Goal: Task Accomplishment & Management: Use online tool/utility

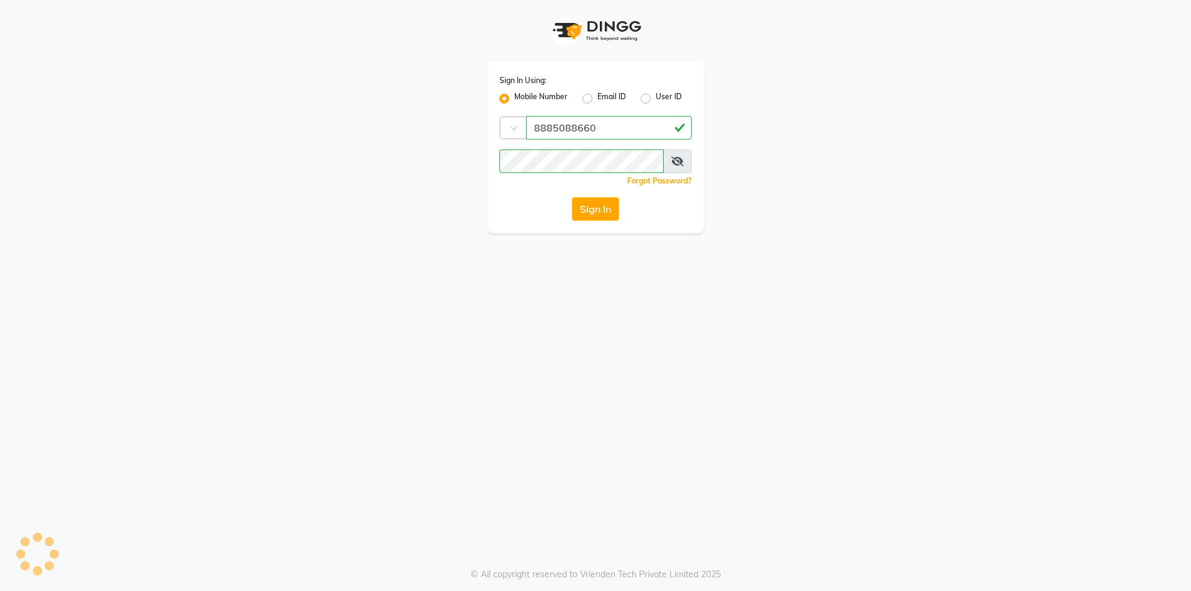
click at [604, 207] on button "Sign In" at bounding box center [595, 209] width 47 height 24
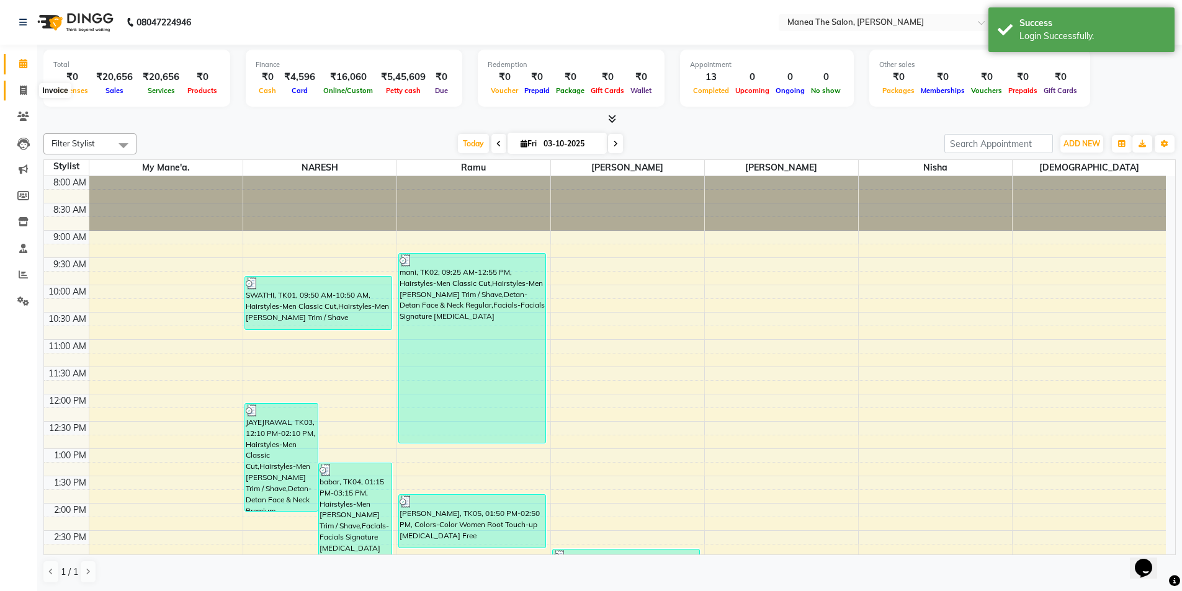
click at [23, 86] on icon at bounding box center [23, 90] width 7 height 9
select select "6846"
select select "service"
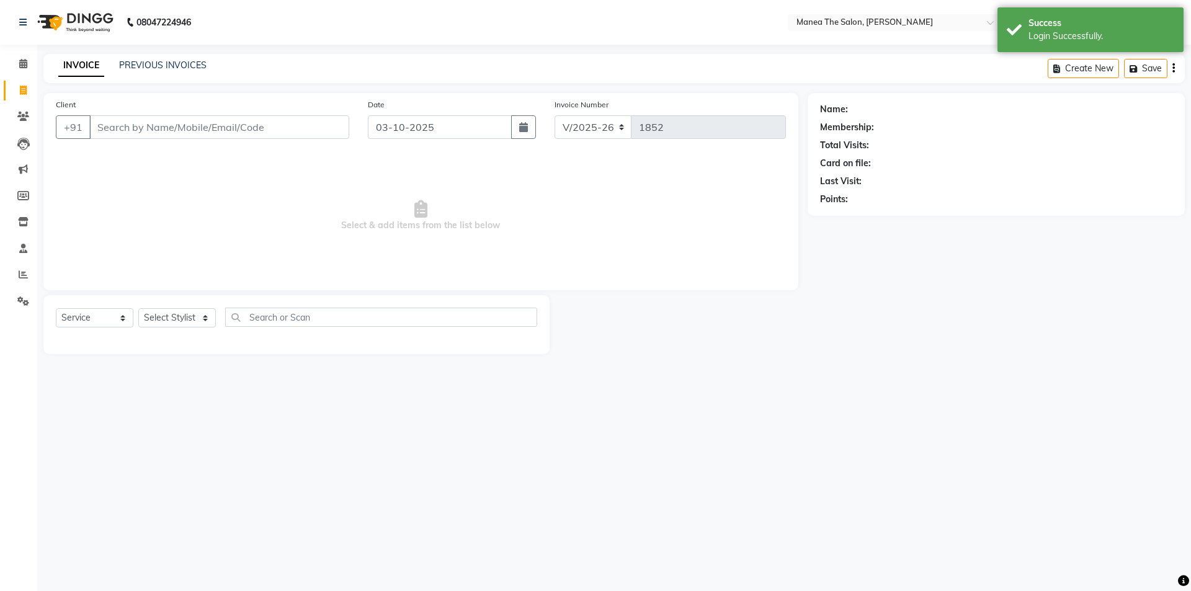
click at [137, 131] on input "Client" at bounding box center [219, 127] width 260 height 24
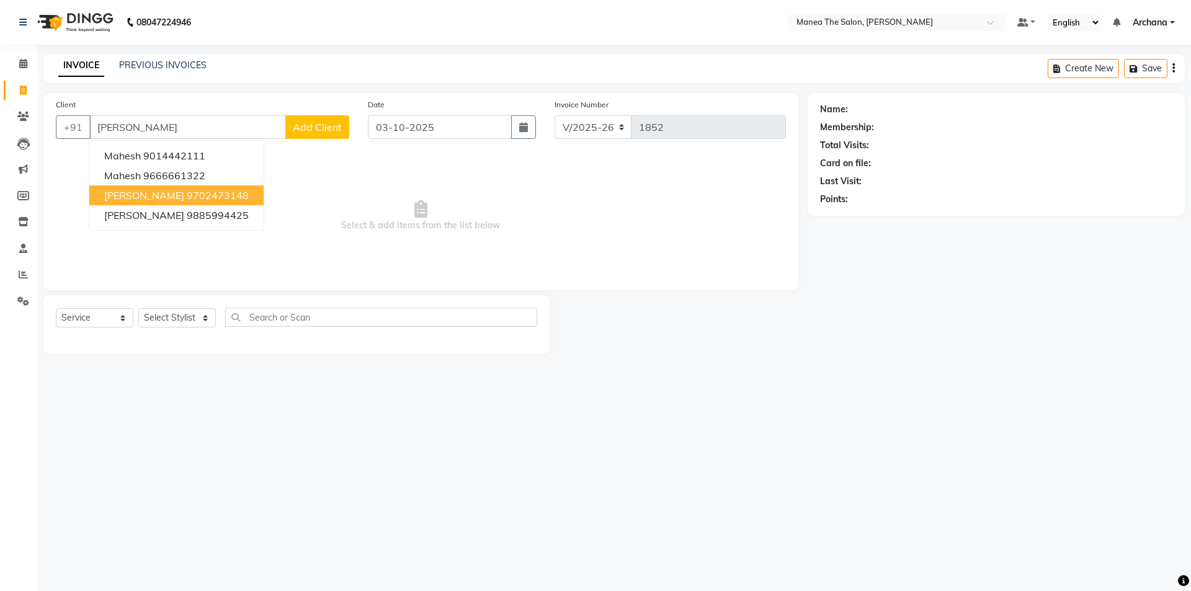
click at [204, 194] on ngb-highlight "9702473148" at bounding box center [218, 195] width 62 height 12
type input "9702473148"
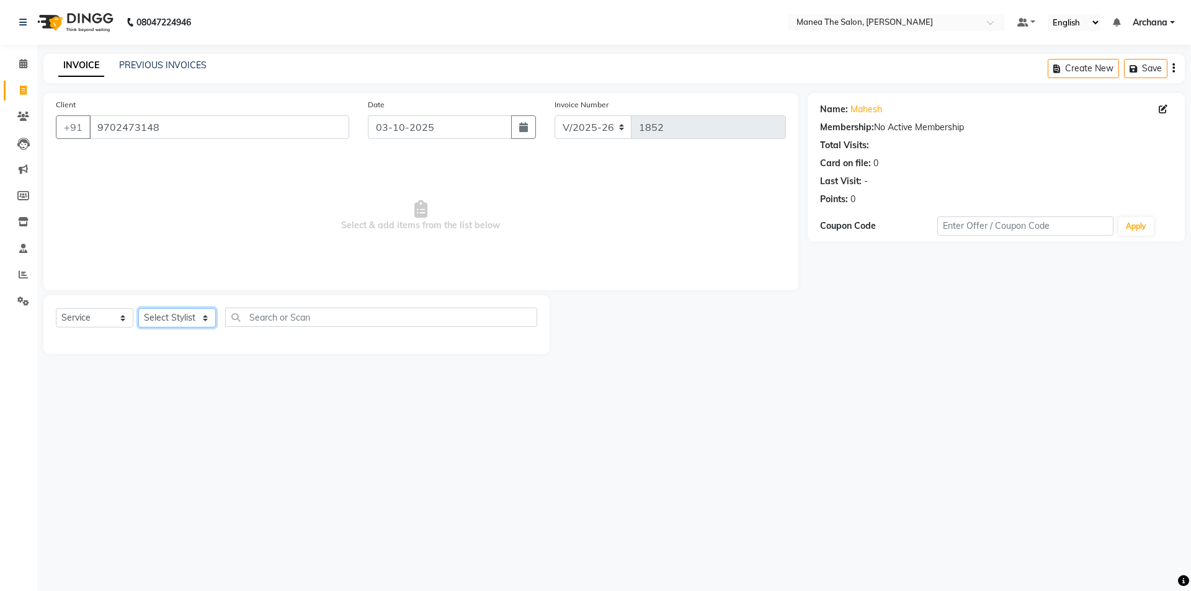
click at [208, 313] on select "Select Stylist [PERSON_NAME] My Mane'a. [PERSON_NAME] [PERSON_NAME] [PERSON_NAM…" at bounding box center [177, 317] width 78 height 19
select select "77516"
click at [138, 308] on select "Select Stylist [PERSON_NAME] My Mane'a. [PERSON_NAME] [PERSON_NAME] [PERSON_NAM…" at bounding box center [177, 317] width 78 height 19
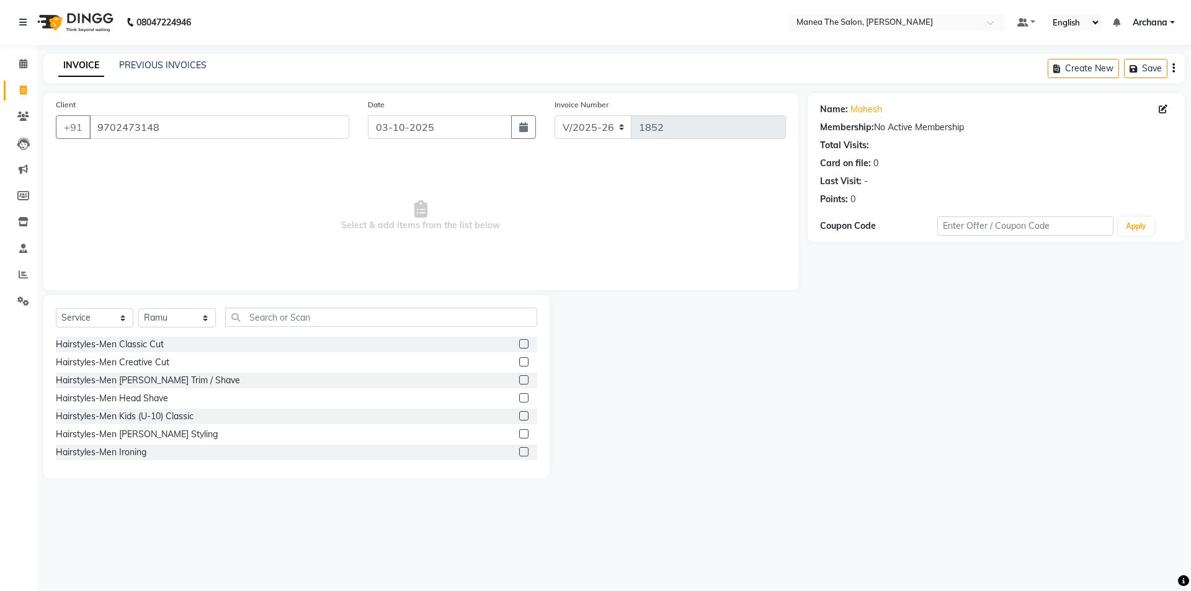
click at [519, 341] on label at bounding box center [523, 343] width 9 height 9
click at [519, 341] on input "checkbox" at bounding box center [523, 345] width 8 height 8
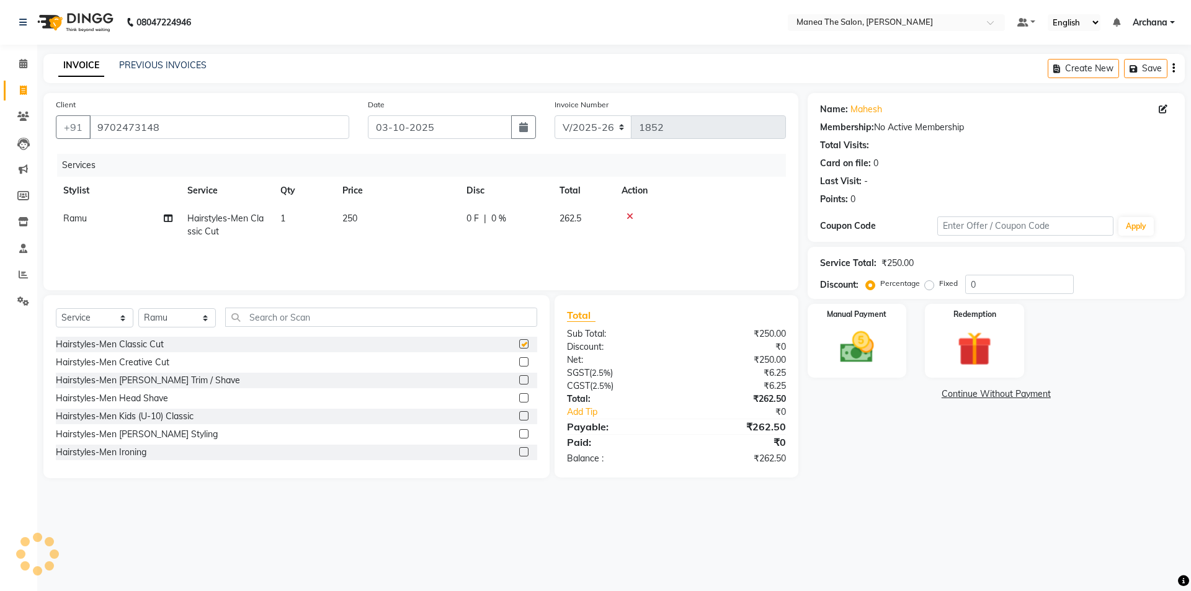
checkbox input "false"
click at [519, 380] on label at bounding box center [523, 379] width 9 height 9
click at [519, 380] on input "checkbox" at bounding box center [523, 381] width 8 height 8
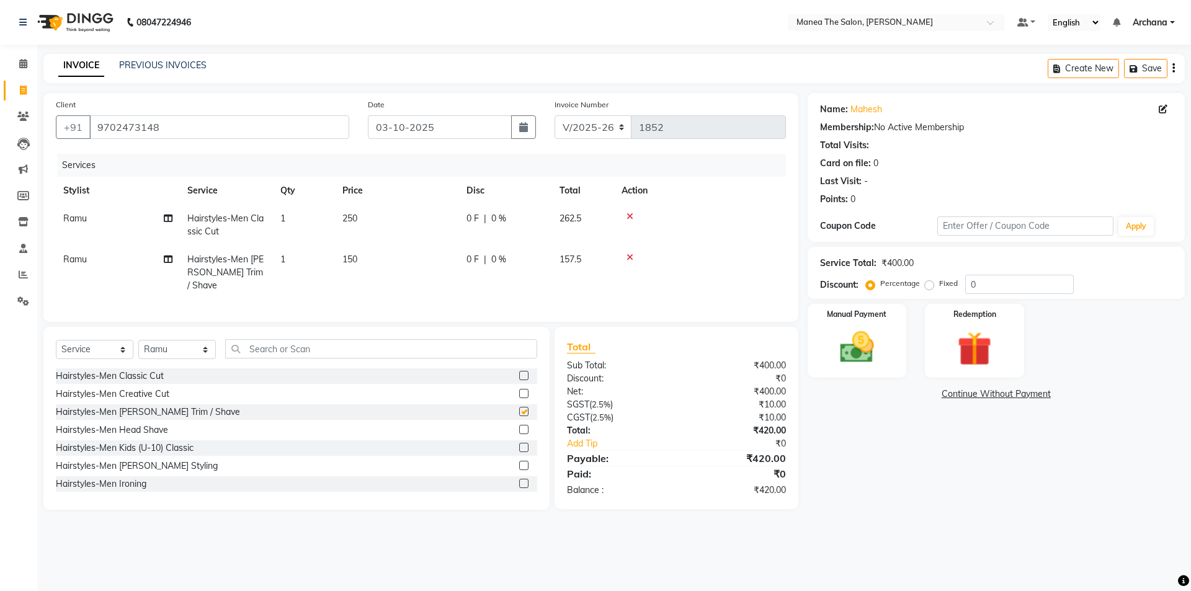
checkbox input "false"
click at [105, 342] on select "Select Service Product Membership Package Voucher Prepaid Gift Card" at bounding box center [95, 349] width 78 height 19
click at [56, 340] on select "Select Service Product Membership Package Voucher Prepaid Gift Card" at bounding box center [95, 349] width 78 height 19
click at [519, 443] on label at bounding box center [523, 447] width 9 height 9
click at [519, 444] on input "checkbox" at bounding box center [523, 448] width 8 height 8
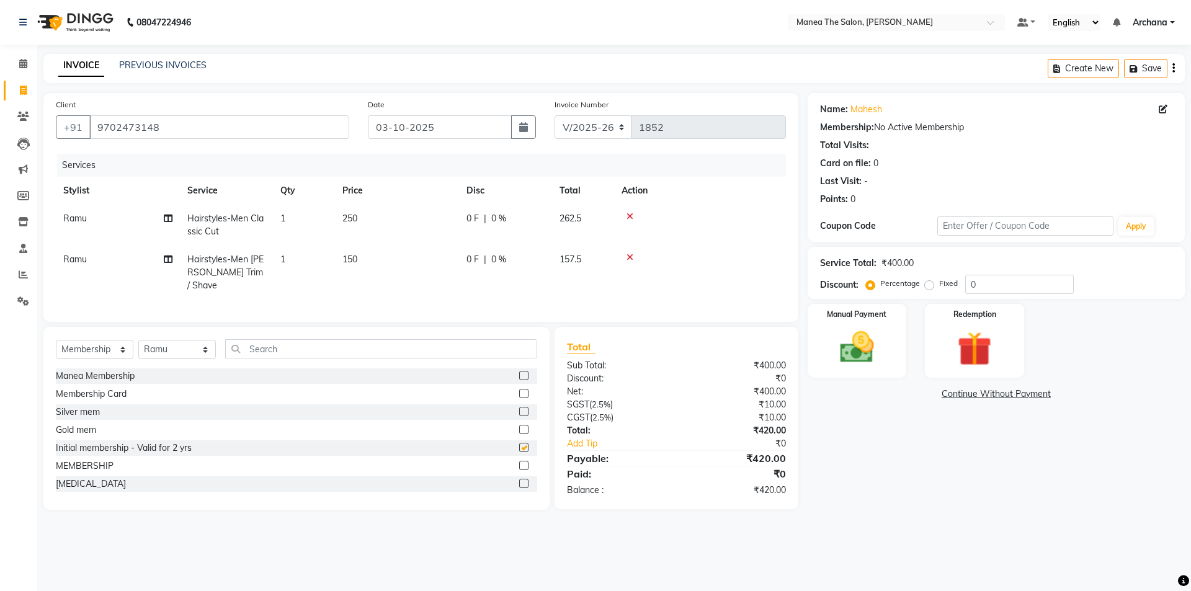
select select "select"
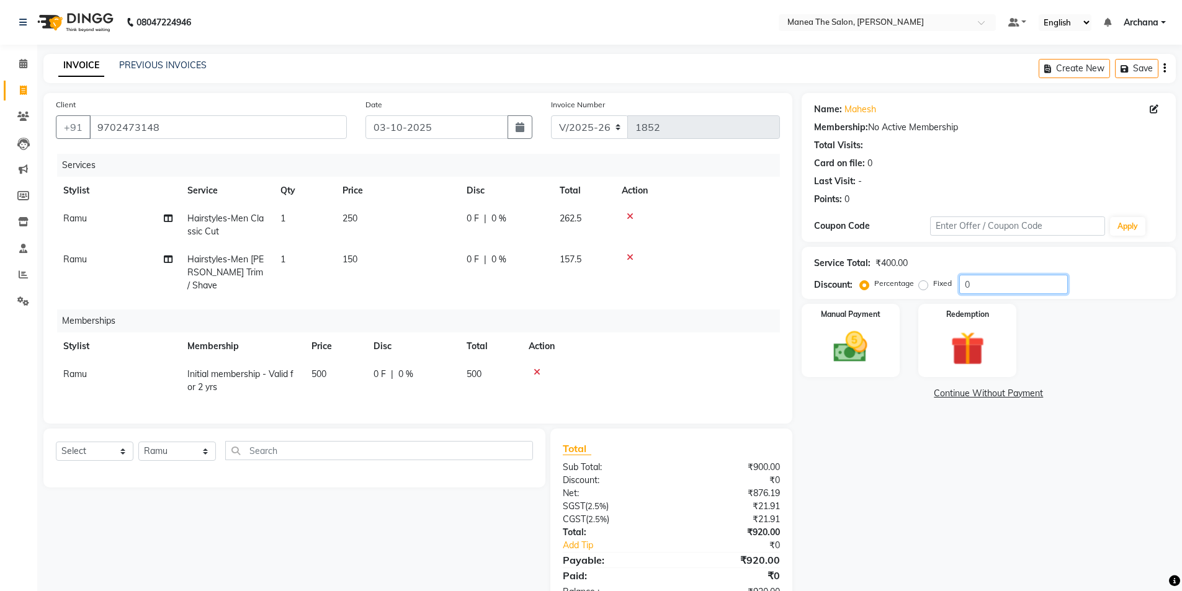
click at [992, 283] on input "0" at bounding box center [1013, 284] width 109 height 19
type input "1"
type input "2"
type input "3"
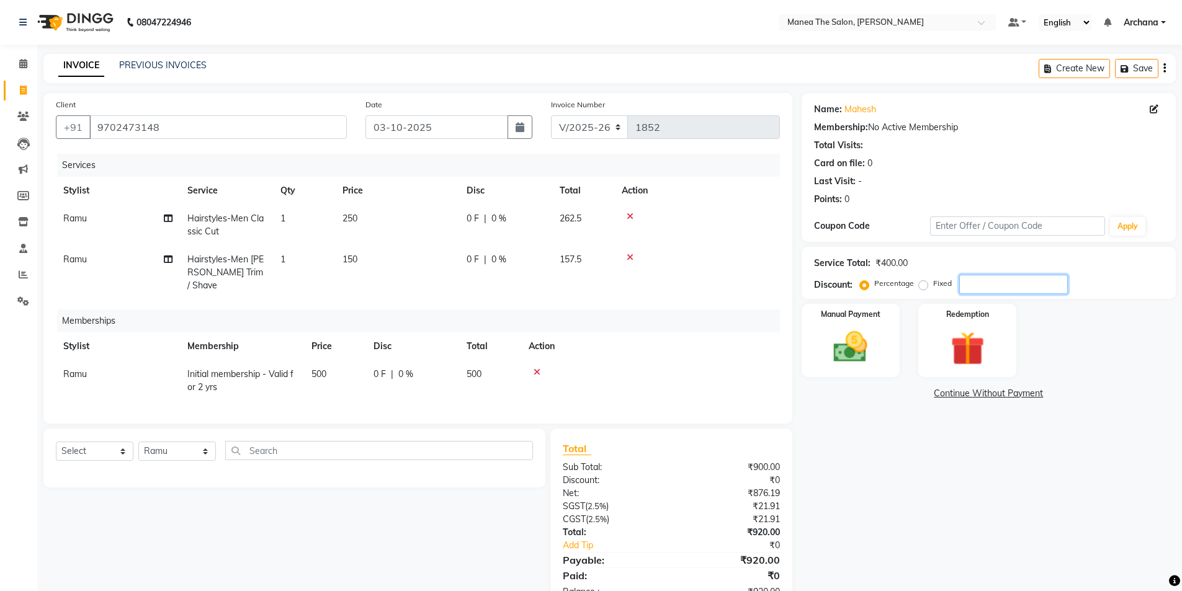
type input "4"
type input "5"
type input "4.2"
click at [842, 360] on img at bounding box center [850, 347] width 57 height 40
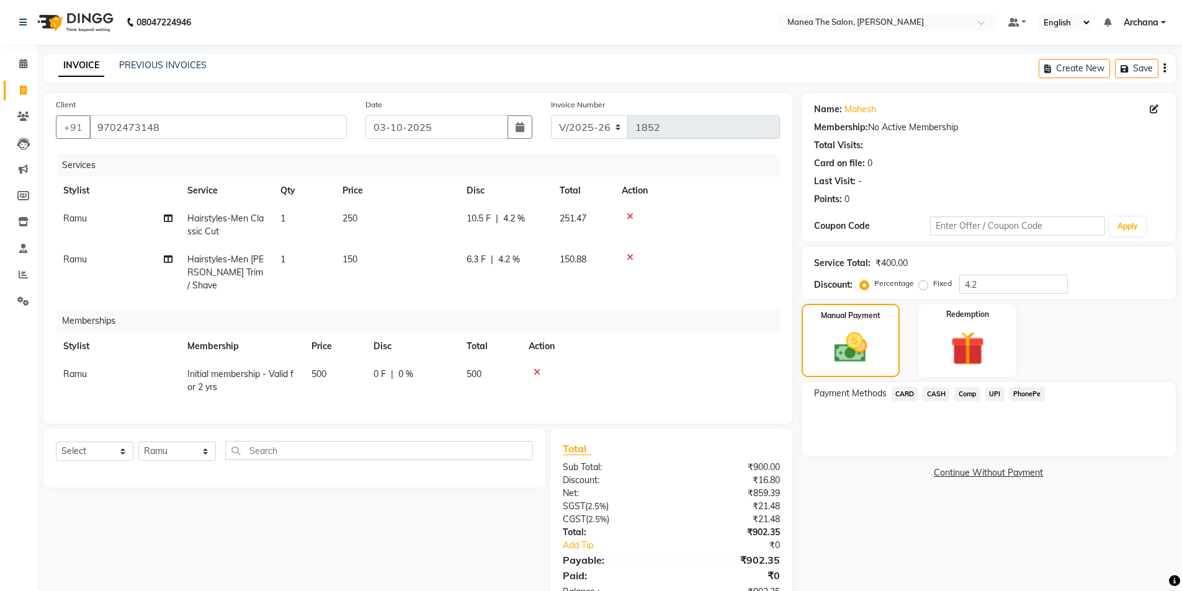
click at [993, 390] on span "UPI" at bounding box center [994, 394] width 19 height 14
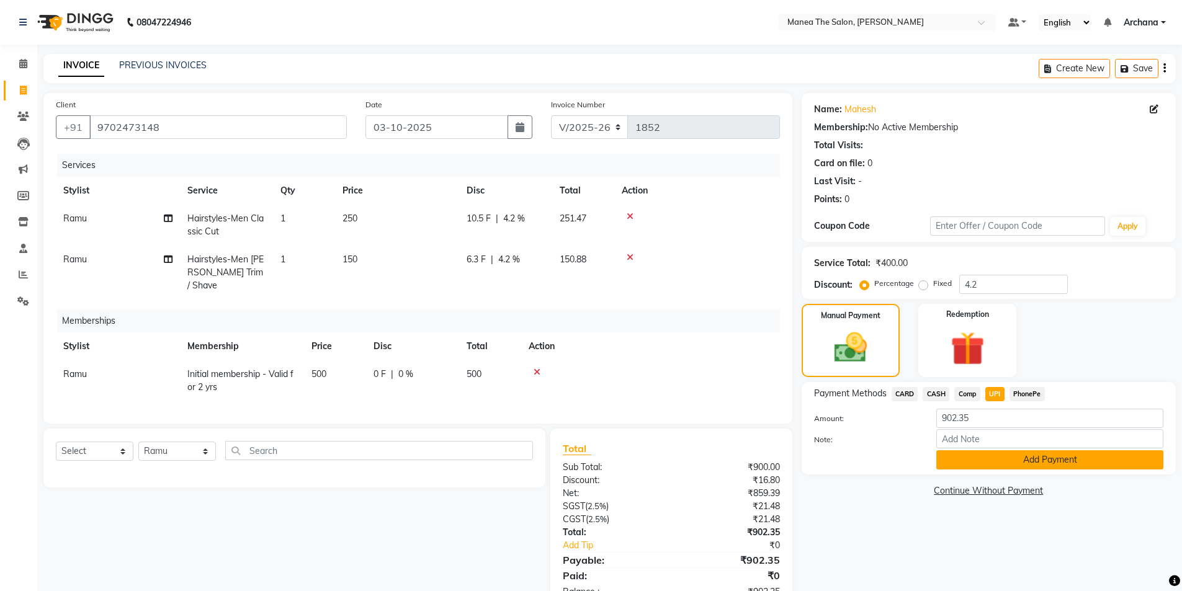
click at [1005, 455] on button "Add Payment" at bounding box center [1049, 459] width 227 height 19
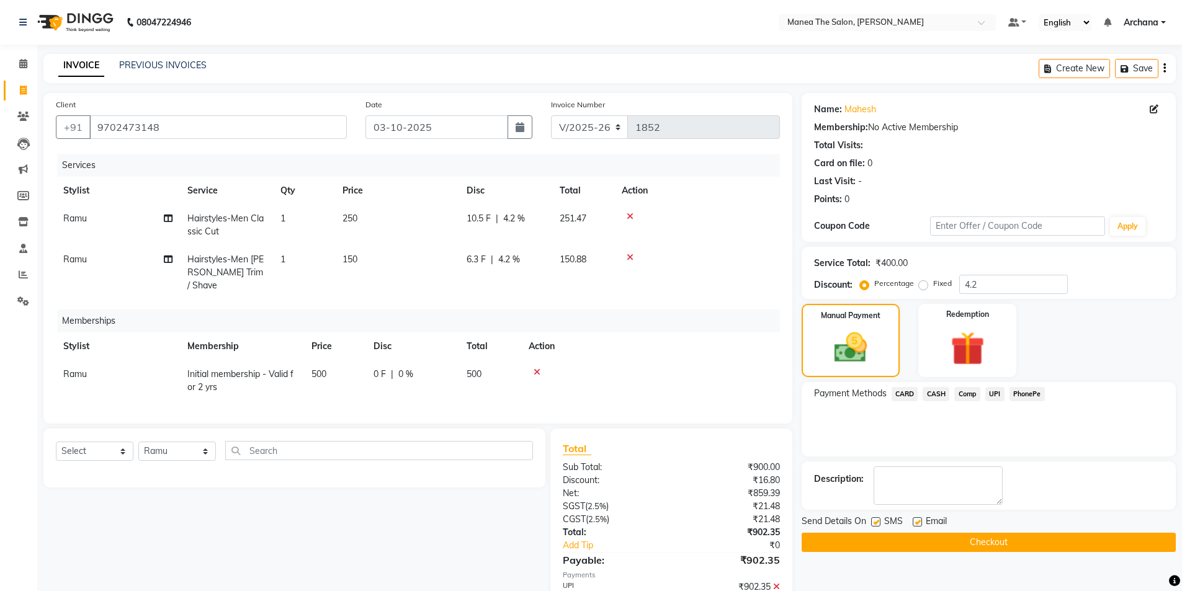
click at [996, 537] on button "Checkout" at bounding box center [988, 542] width 374 height 19
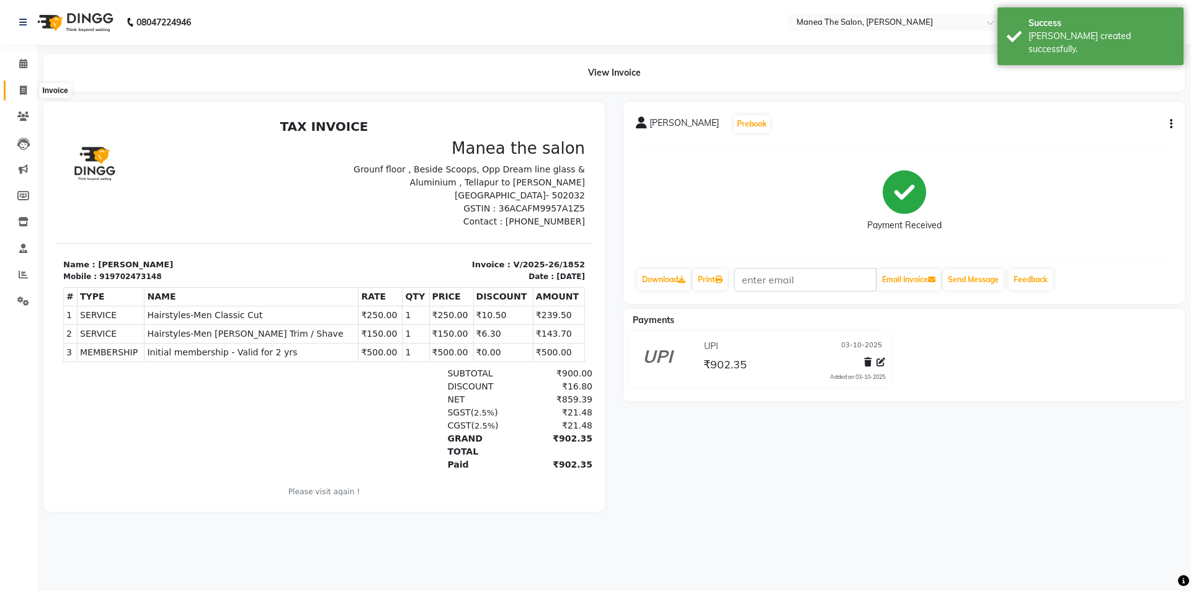
click at [24, 87] on icon at bounding box center [23, 90] width 7 height 9
select select "service"
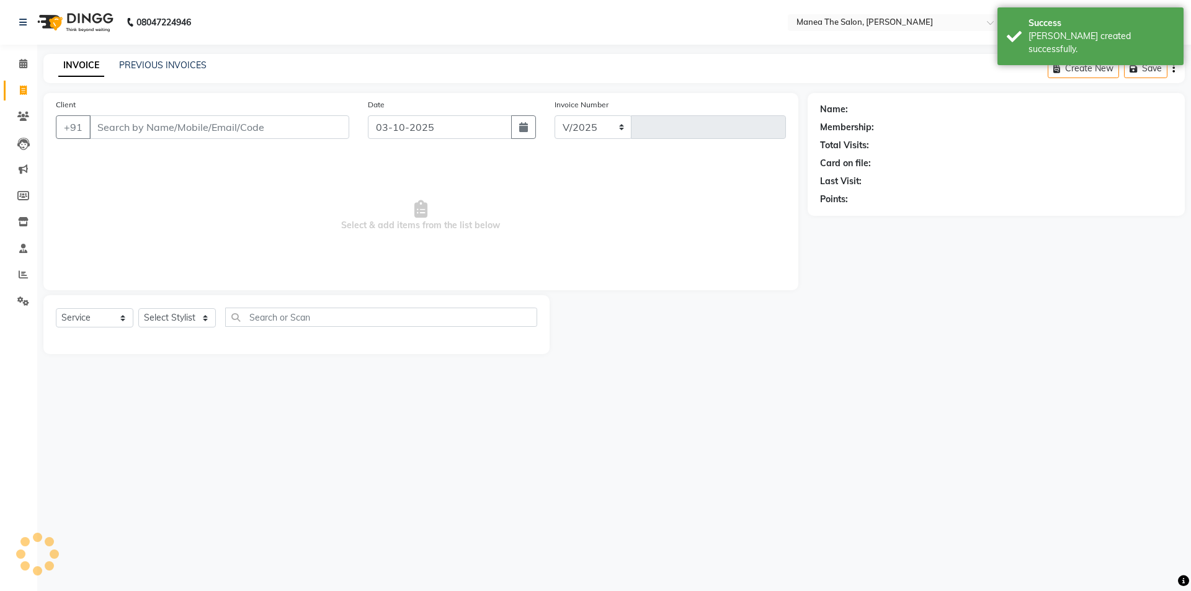
select select "6846"
type input "1853"
click at [153, 69] on link "PREVIOUS INVOICES" at bounding box center [162, 65] width 87 height 11
